Goal: Navigation & Orientation: Find specific page/section

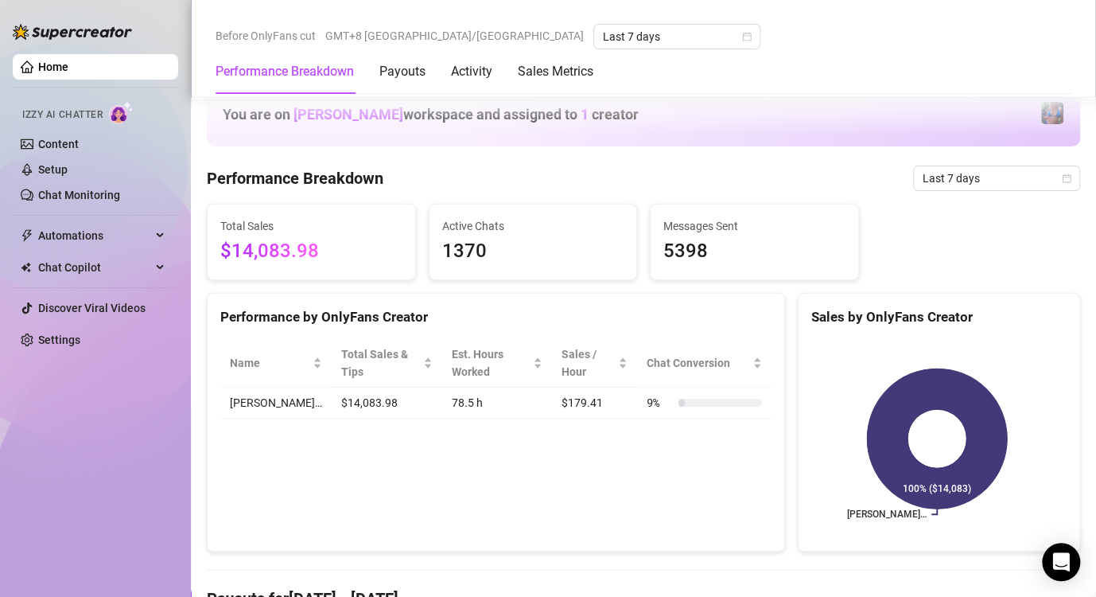
scroll to position [716, 0]
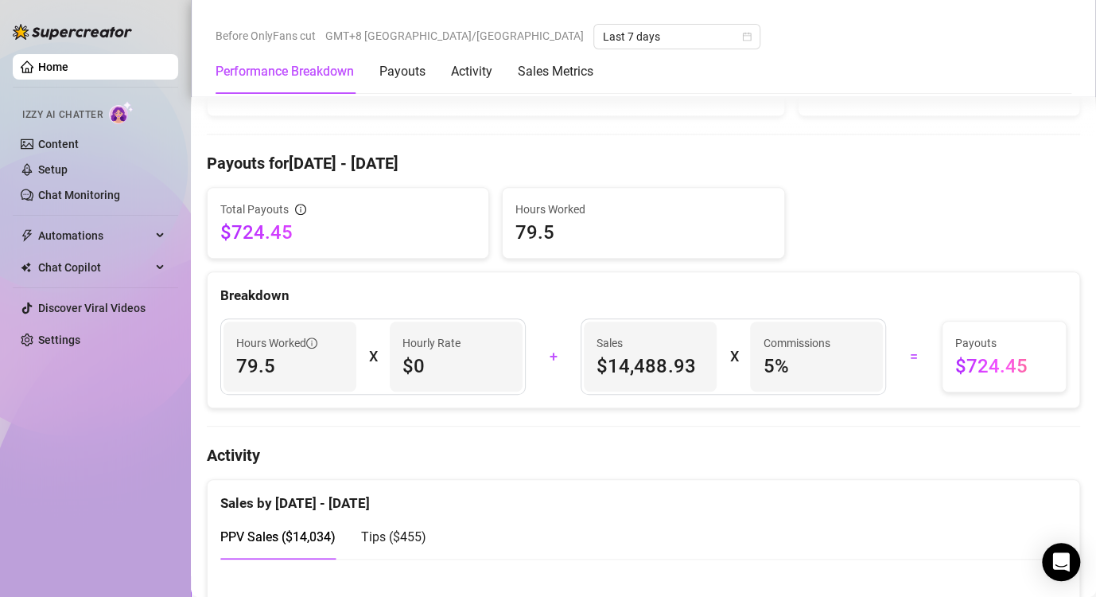
scroll to position [636, 0]
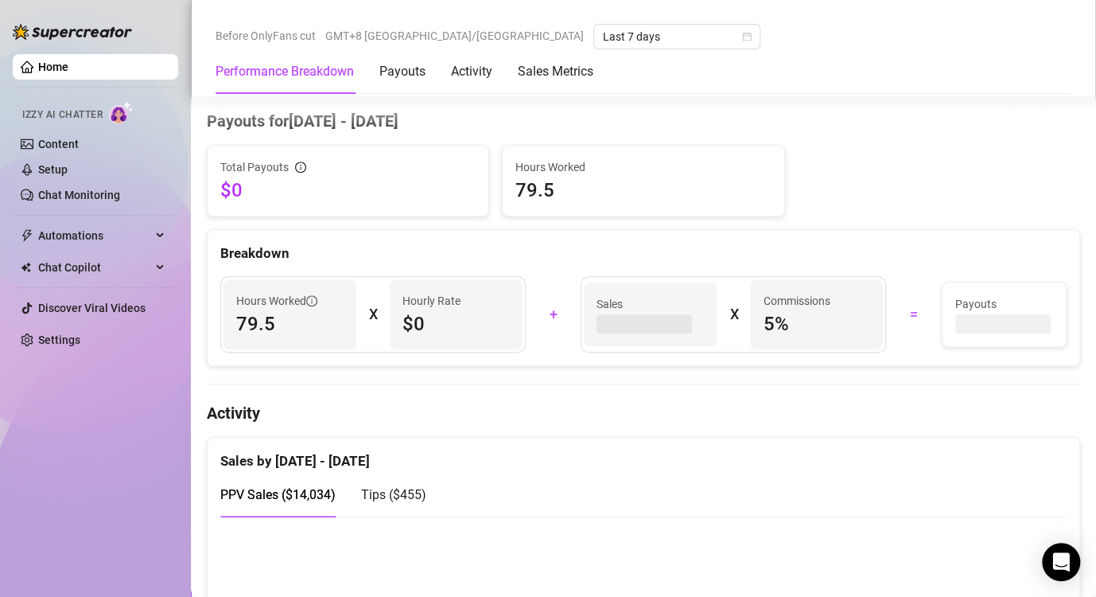
scroll to position [636, 0]
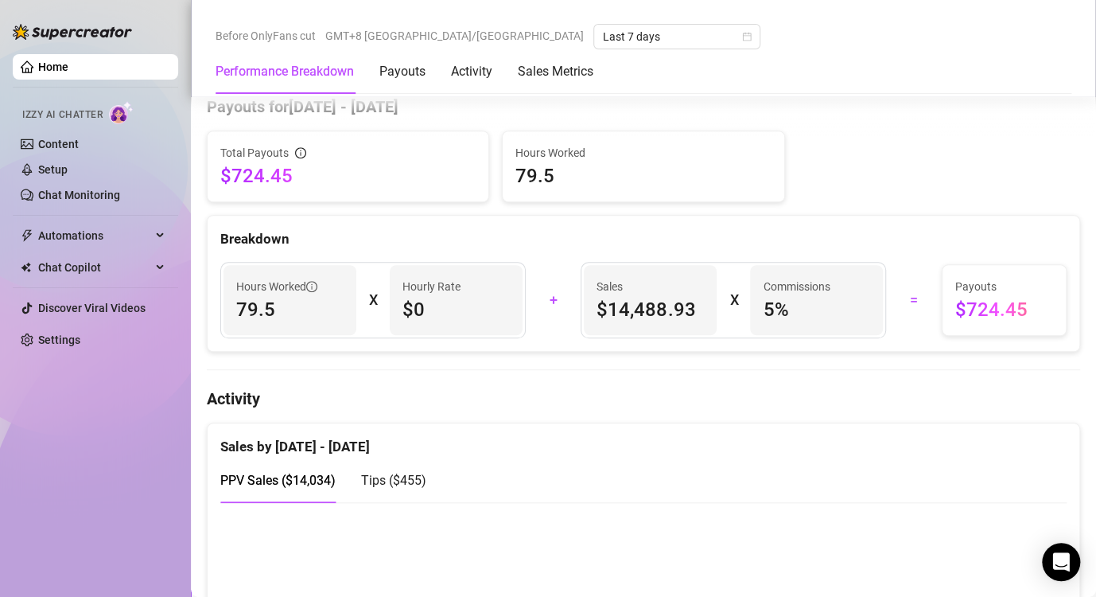
scroll to position [716, 0]
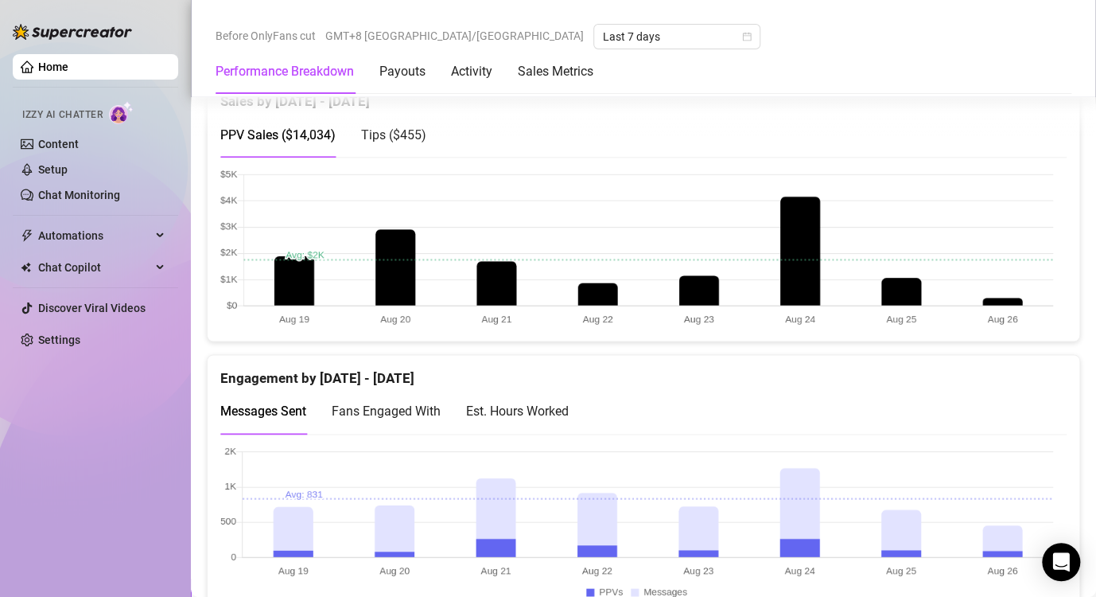
scroll to position [955, 0]
